Goal: Task Accomplishment & Management: Complete application form

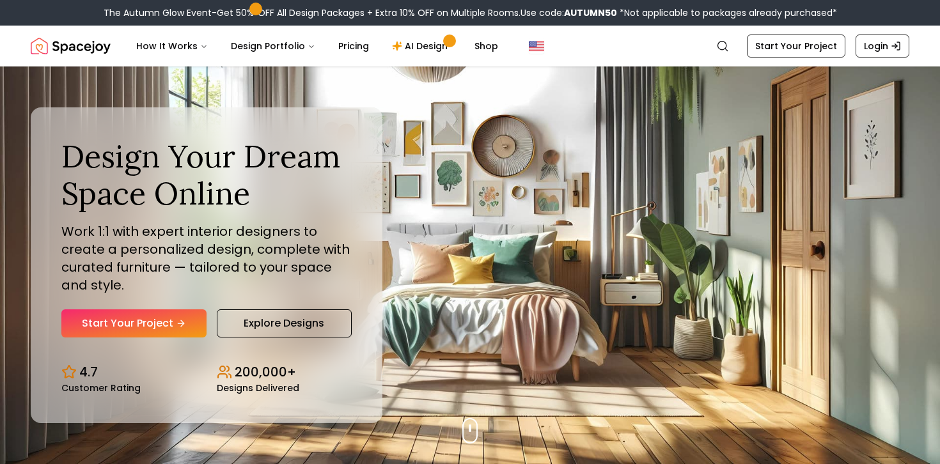
click at [155, 332] on link "Start Your Project" at bounding box center [133, 323] width 145 height 28
click at [183, 320] on icon "Hero section" at bounding box center [184, 323] width 3 height 6
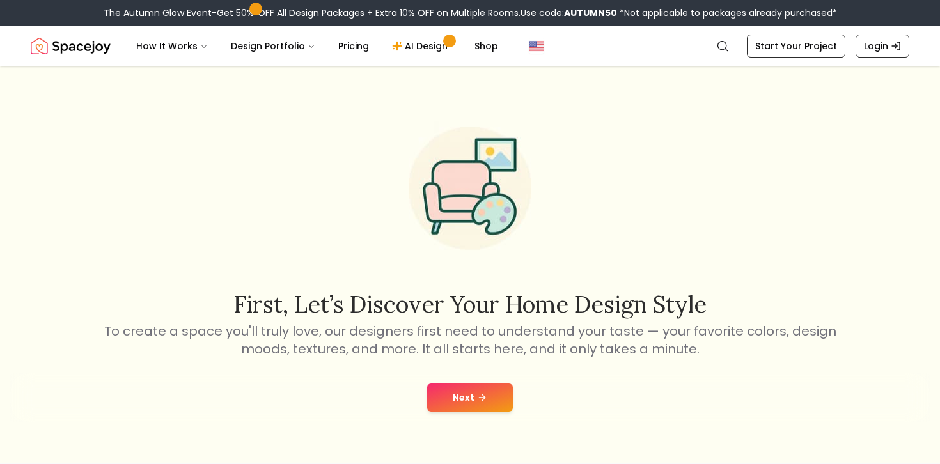
click at [454, 416] on div "Next" at bounding box center [469, 397] width 919 height 49
click at [462, 403] on button "Next" at bounding box center [470, 398] width 86 height 28
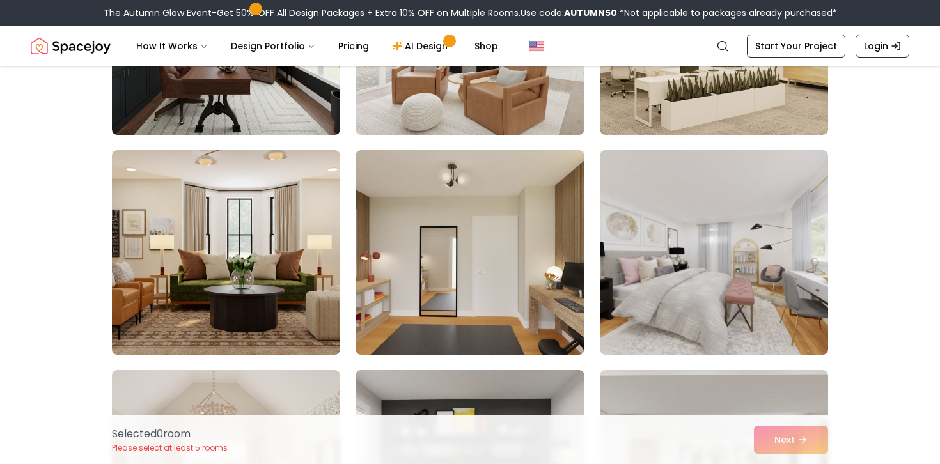
scroll to position [242, 0]
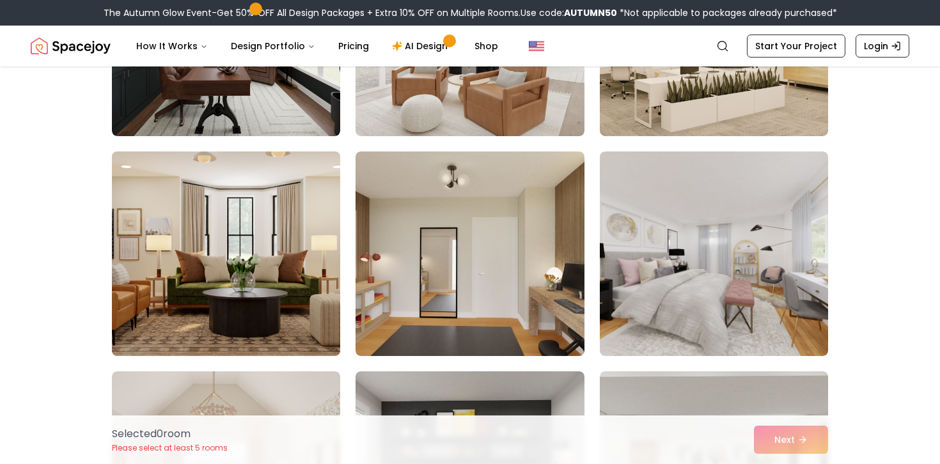
click at [248, 293] on img at bounding box center [226, 253] width 240 height 215
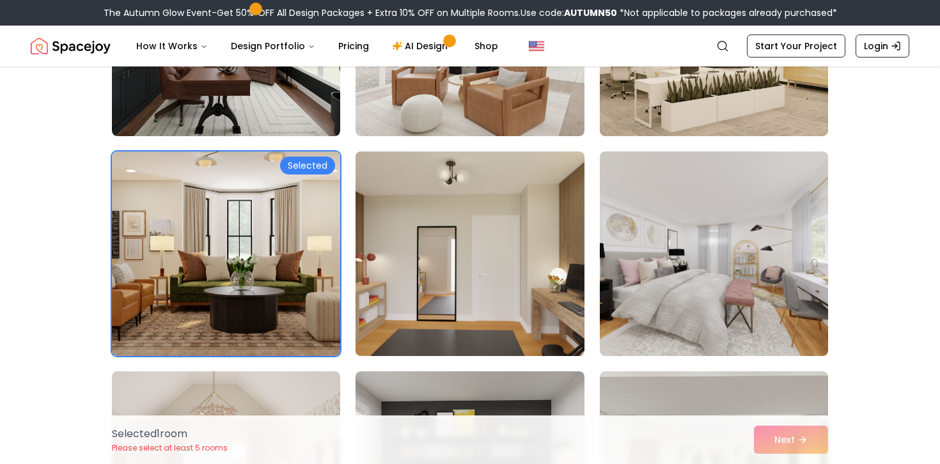
click at [426, 259] on img at bounding box center [470, 253] width 240 height 215
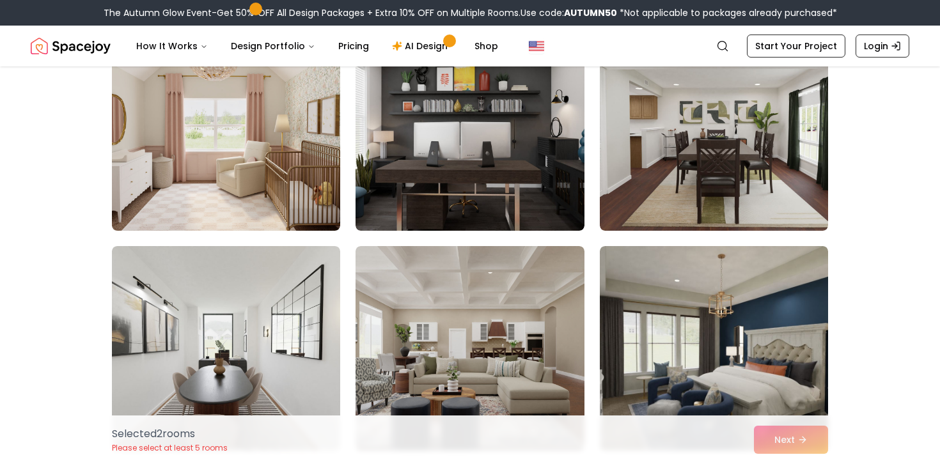
scroll to position [595, 0]
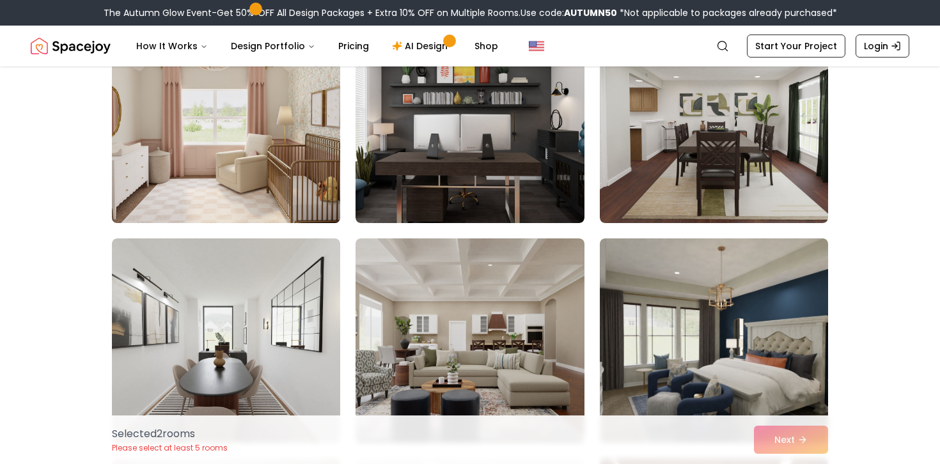
click at [254, 175] on img at bounding box center [226, 120] width 240 height 215
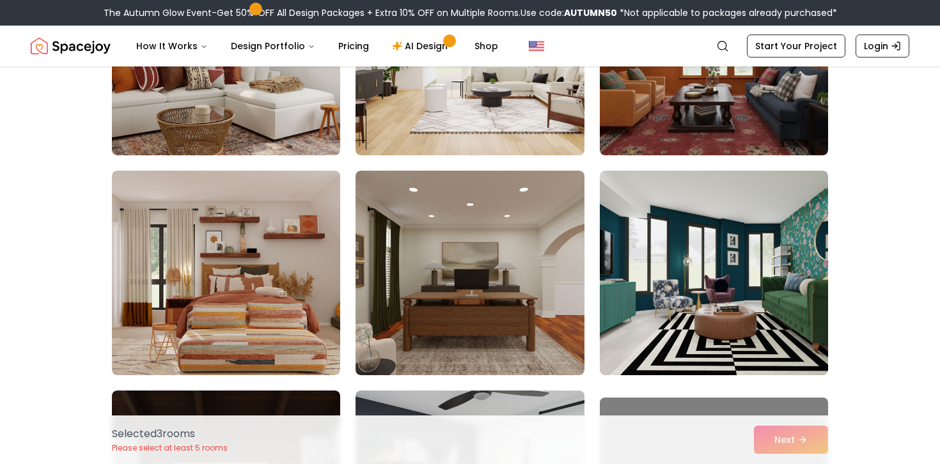
scroll to position [1104, 0]
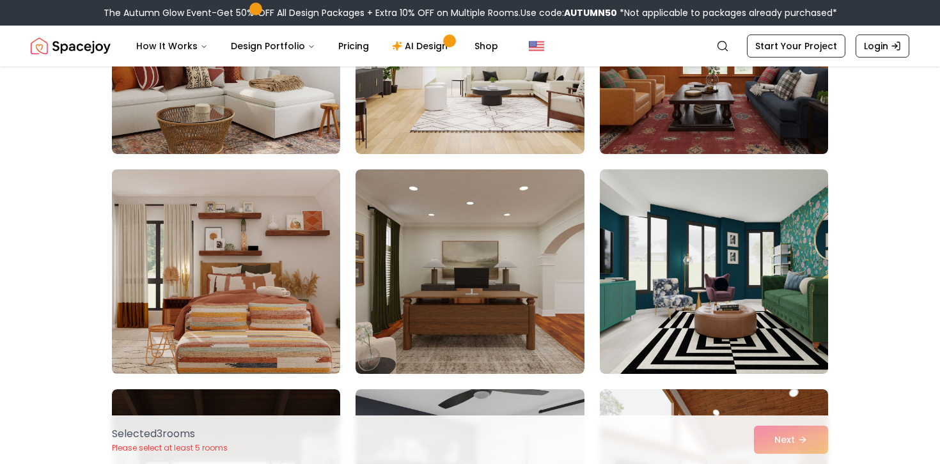
click at [314, 240] on img at bounding box center [226, 271] width 240 height 215
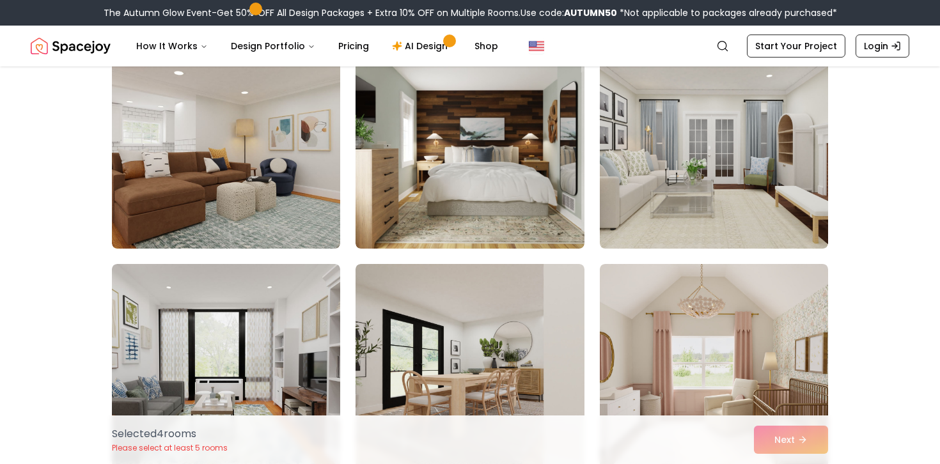
scroll to position [2988, 0]
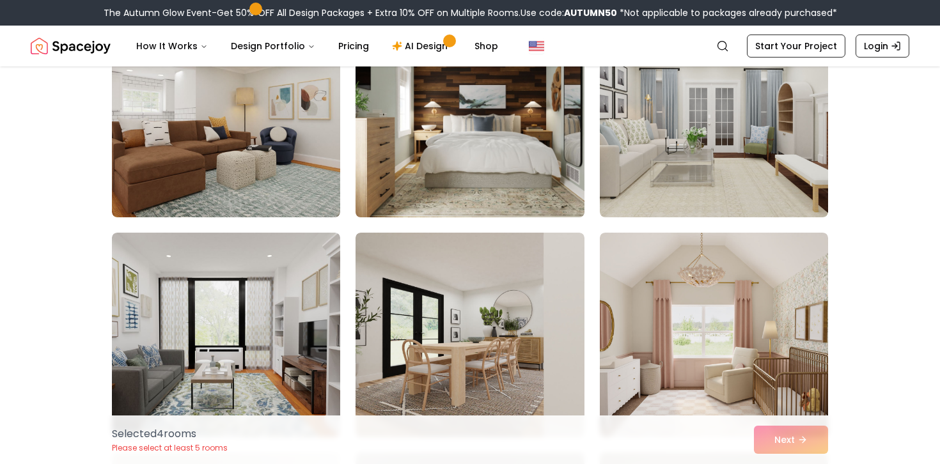
click at [440, 165] on img at bounding box center [470, 115] width 240 height 215
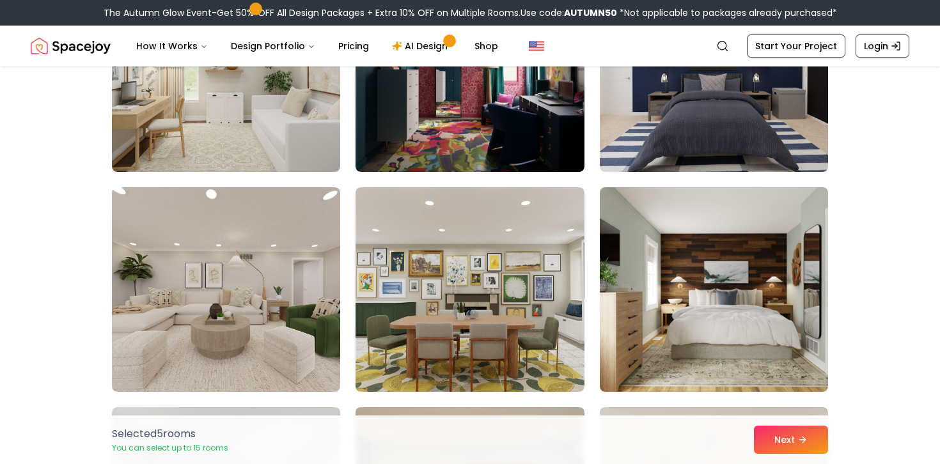
scroll to position [5046, 0]
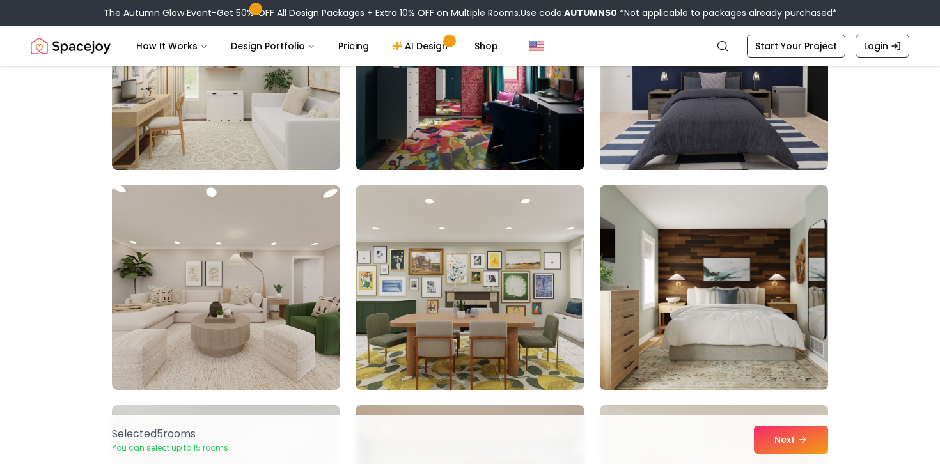
click at [712, 300] on img at bounding box center [714, 287] width 240 height 215
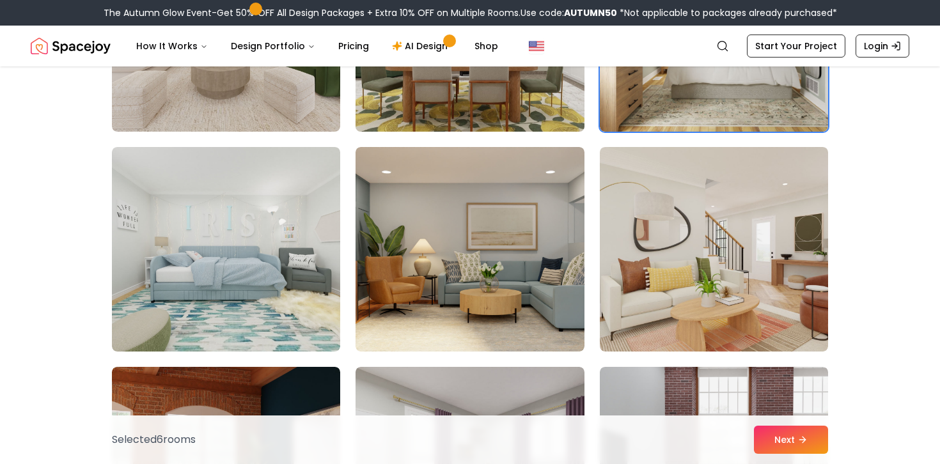
scroll to position [5305, 0]
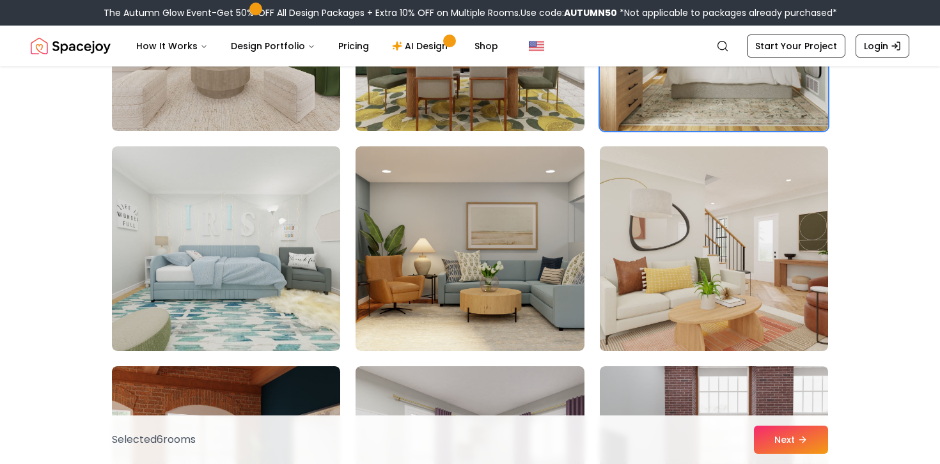
click at [727, 252] on img at bounding box center [714, 248] width 240 height 215
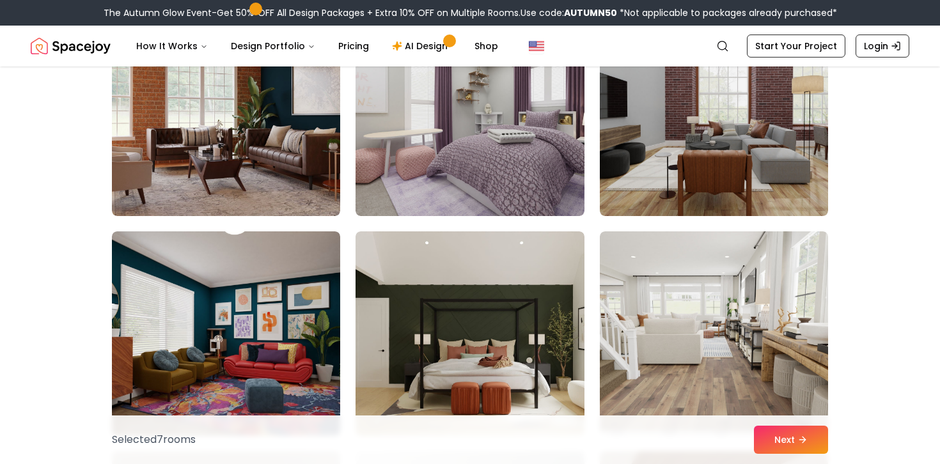
scroll to position [5660, 0]
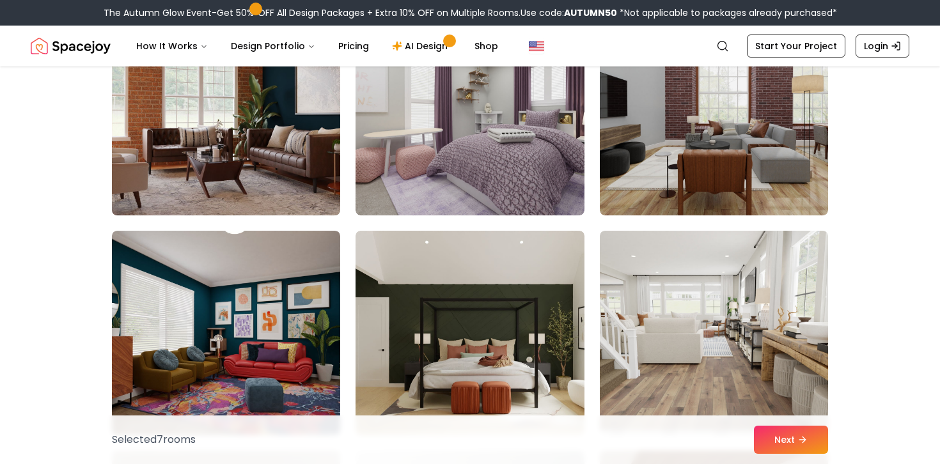
click at [263, 155] on img at bounding box center [226, 113] width 240 height 215
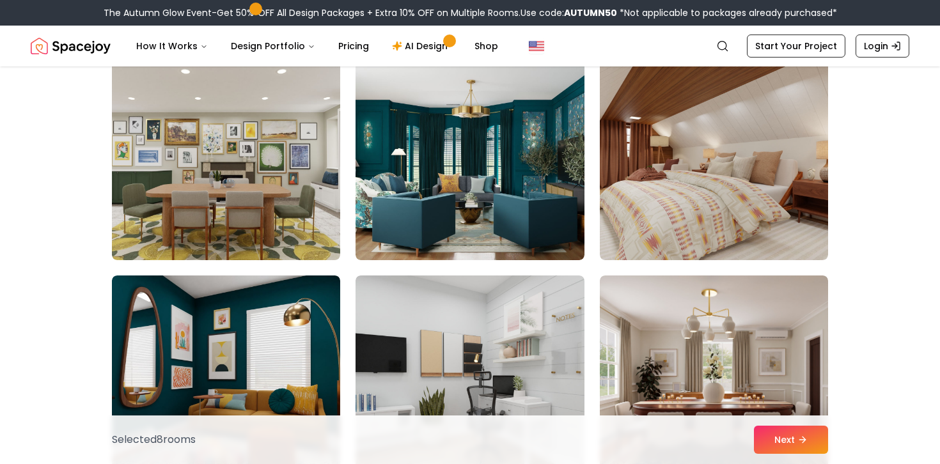
scroll to position [6059, 0]
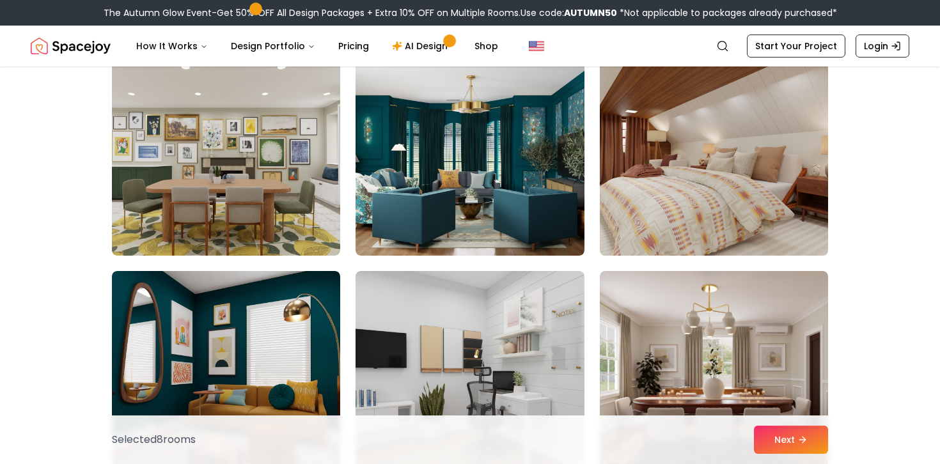
click at [641, 185] on img at bounding box center [714, 153] width 240 height 215
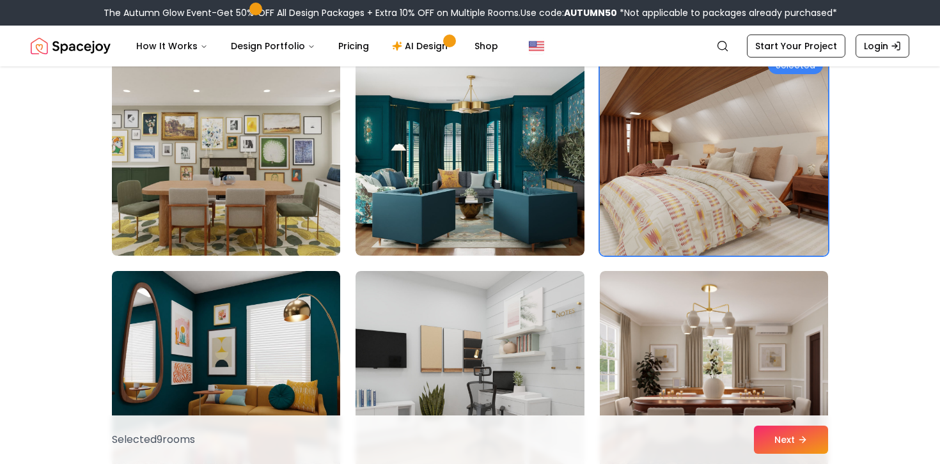
scroll to position [6167, 0]
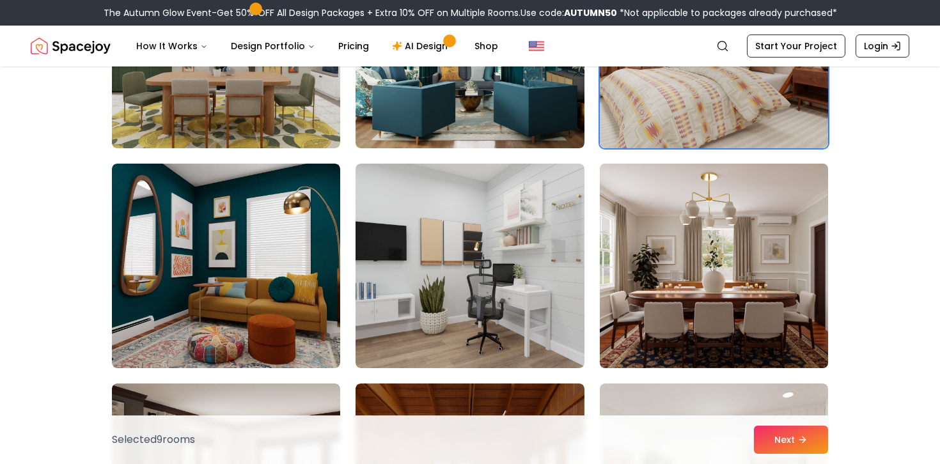
click at [738, 254] on img at bounding box center [714, 266] width 240 height 215
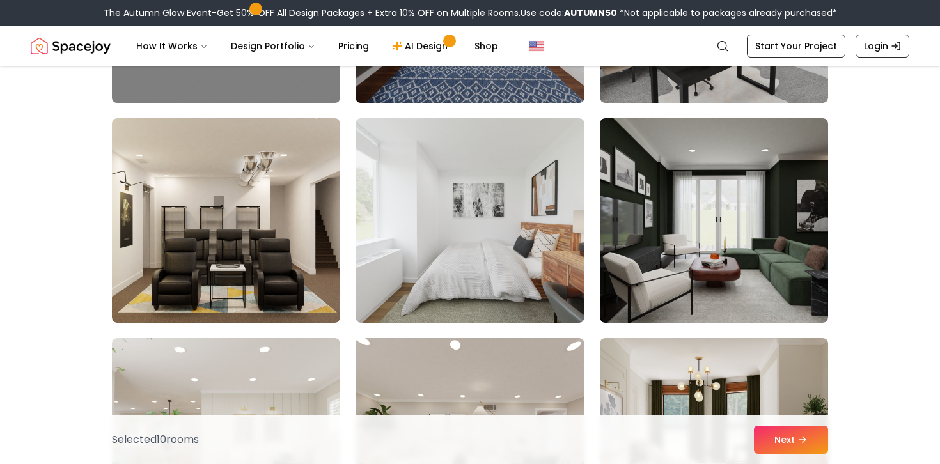
scroll to position [6876, 0]
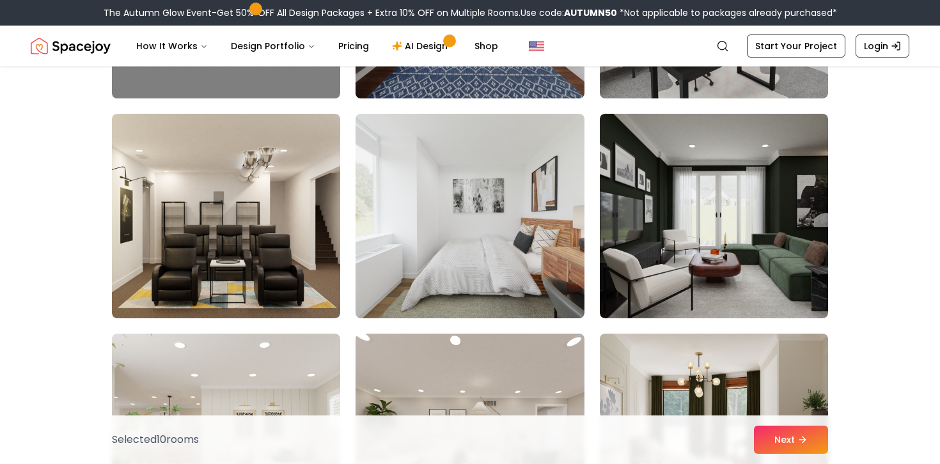
click at [455, 242] on img at bounding box center [469, 216] width 228 height 205
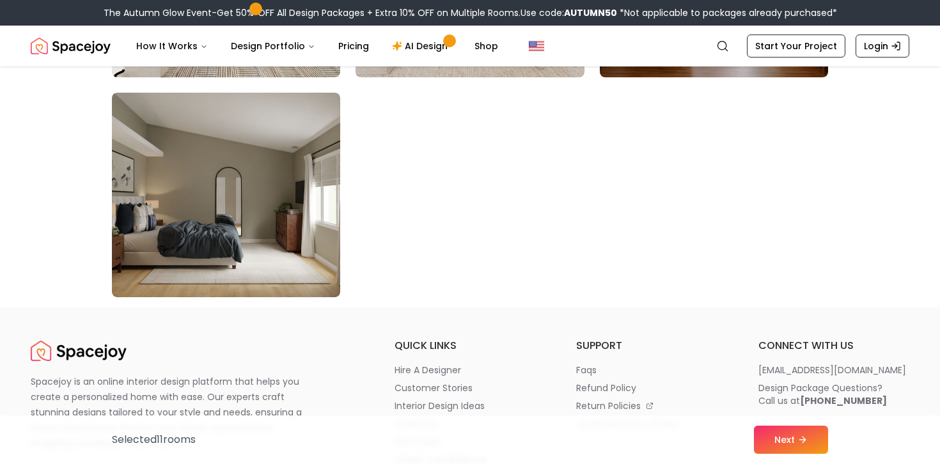
scroll to position [7341, 0]
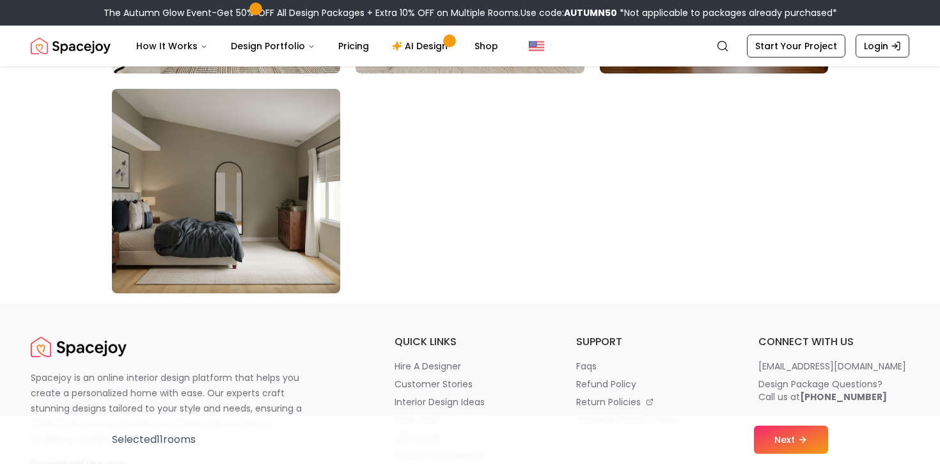
click at [195, 220] on img at bounding box center [226, 191] width 240 height 215
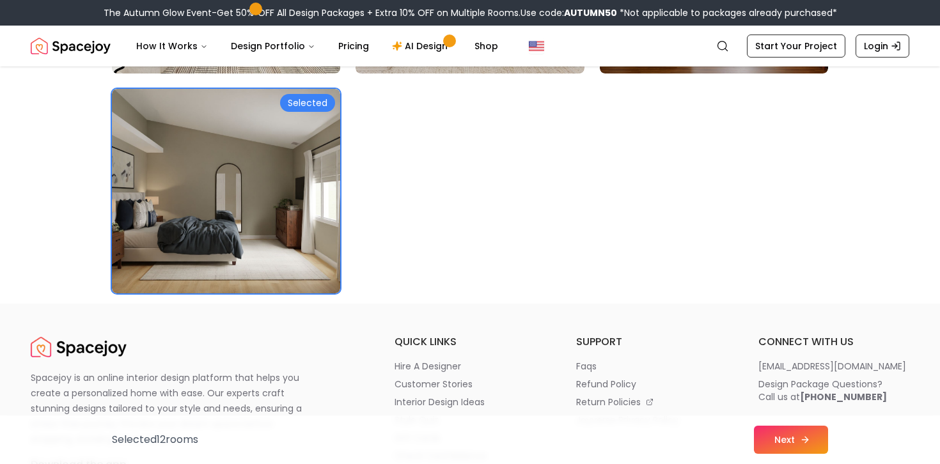
click at [775, 442] on button "Next" at bounding box center [791, 440] width 74 height 28
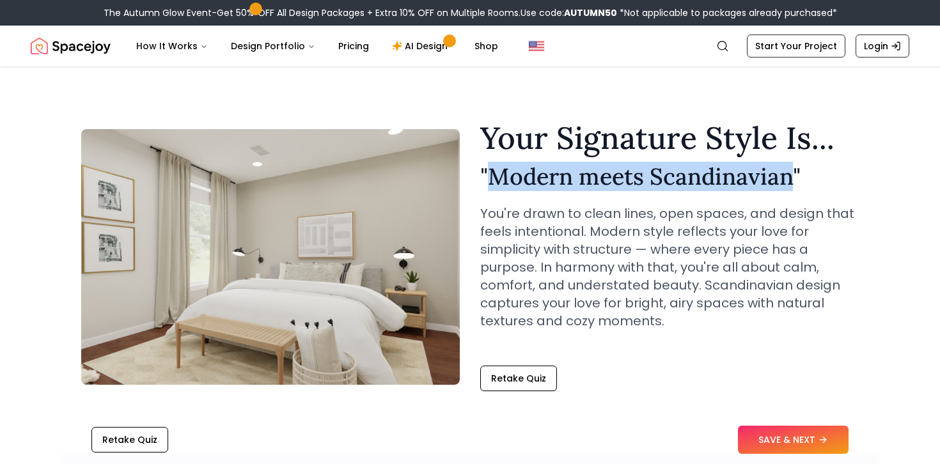
drag, startPoint x: 488, startPoint y: 175, endPoint x: 787, endPoint y: 174, distance: 299.1
click at [787, 174] on h2 "" Modern meets Scandinavian "" at bounding box center [669, 177] width 378 height 26
copy h2 "Modern meets Scandinavian"
